Goal: Transaction & Acquisition: Purchase product/service

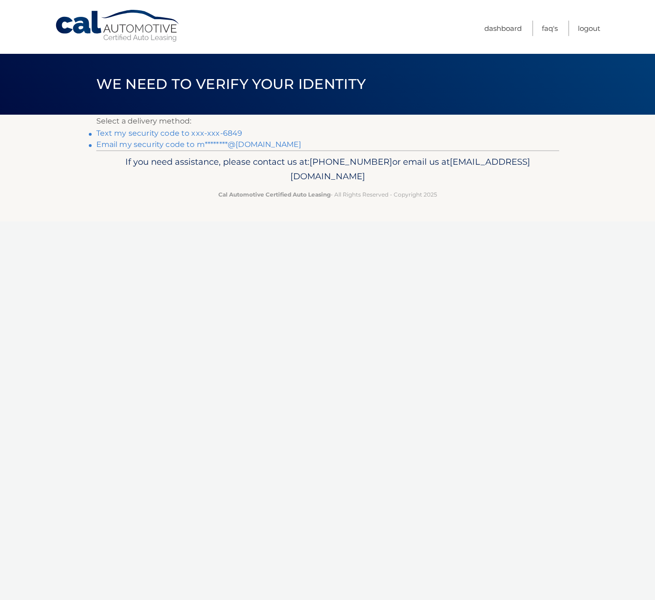
click at [197, 131] on link "Text my security code to xxx-xxx-6849" at bounding box center [169, 133] width 146 height 9
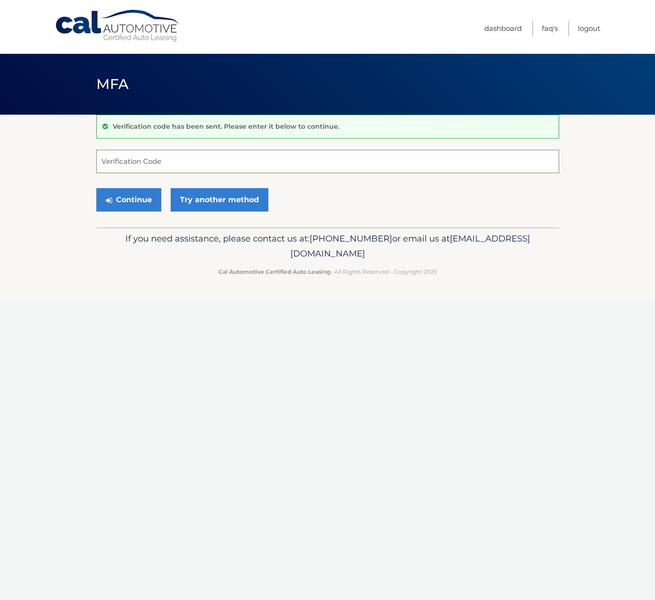
click at [171, 163] on input "Verification Code" at bounding box center [327, 161] width 463 height 23
type input "058487"
click at [96, 188] on button "Continue" at bounding box center [128, 199] width 65 height 23
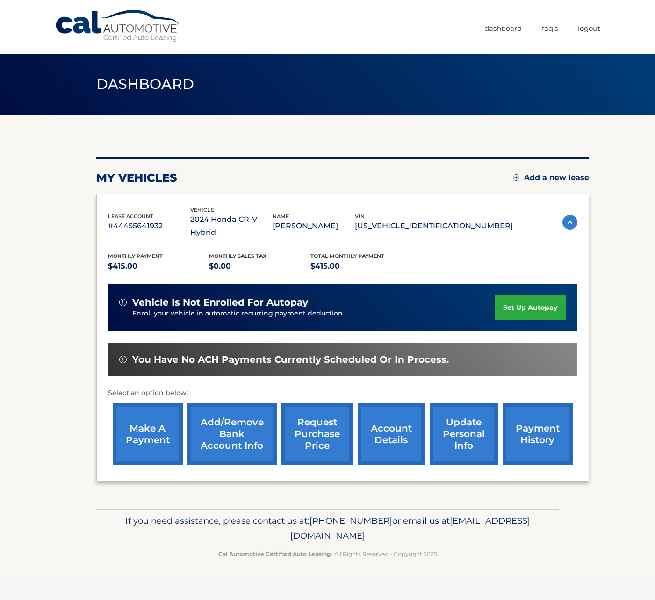
click at [171, 415] on link "make a payment" at bounding box center [148, 433] width 70 height 61
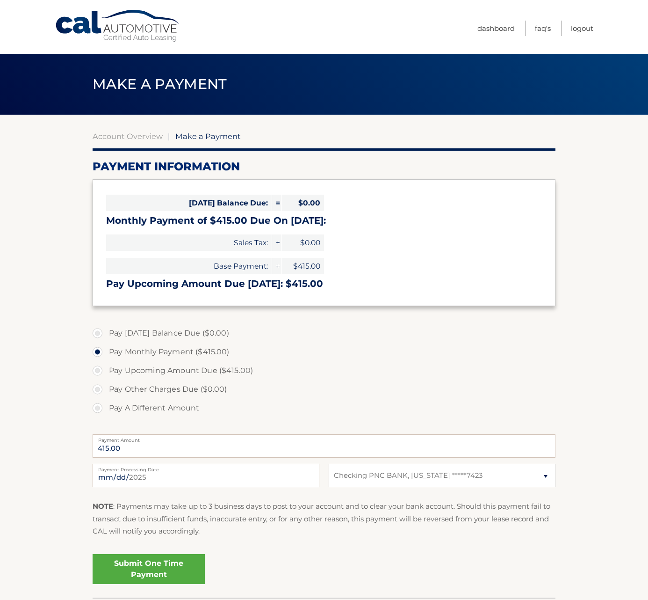
select select "ZDU3OTc3ZDMtM2FiZC00NzExLThmNGItNmNiNzBjNjUyYjY0"
click at [242, 481] on input "[DATE]" at bounding box center [206, 475] width 227 height 23
type input "[DATE]"
click at [163, 569] on link "Submit One Time Payment" at bounding box center [149, 569] width 112 height 30
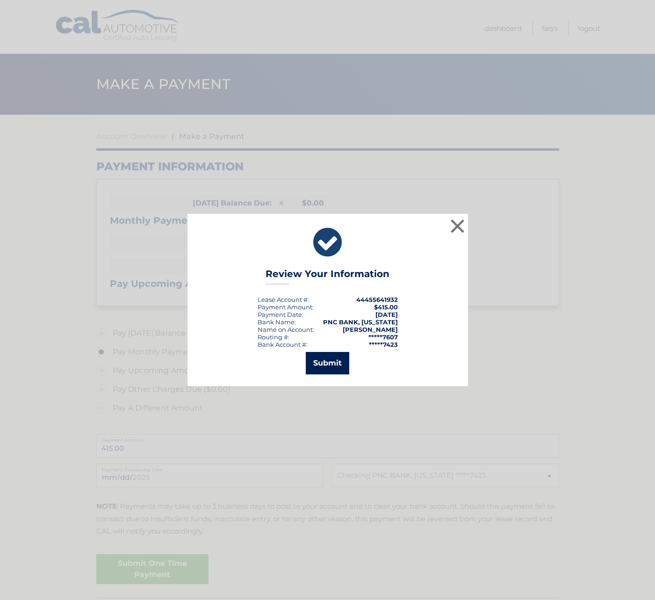
click at [323, 368] on button "Submit" at bounding box center [328, 363] width 44 height 22
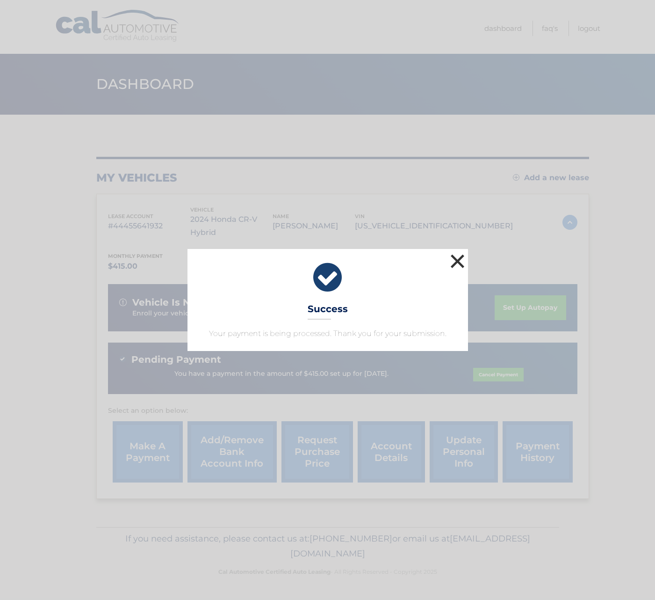
click at [454, 259] on button "×" at bounding box center [458, 261] width 19 height 19
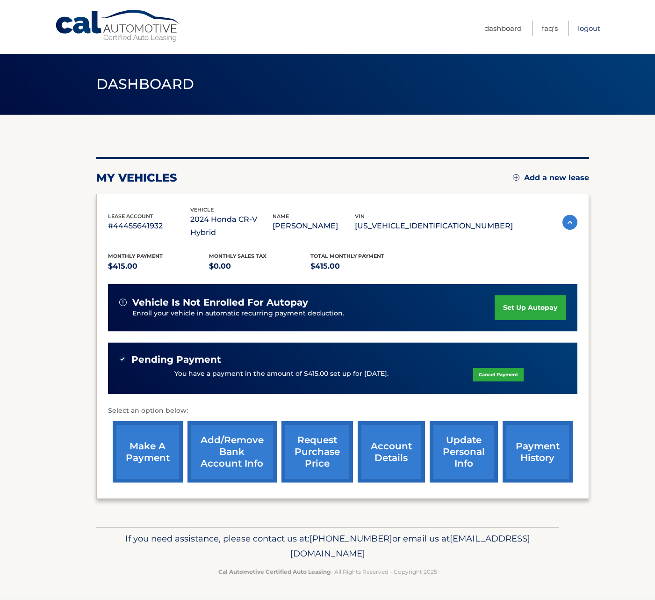
click at [596, 32] on link "Logout" at bounding box center [589, 28] width 22 height 15
